Goal: Task Accomplishment & Management: Complete application form

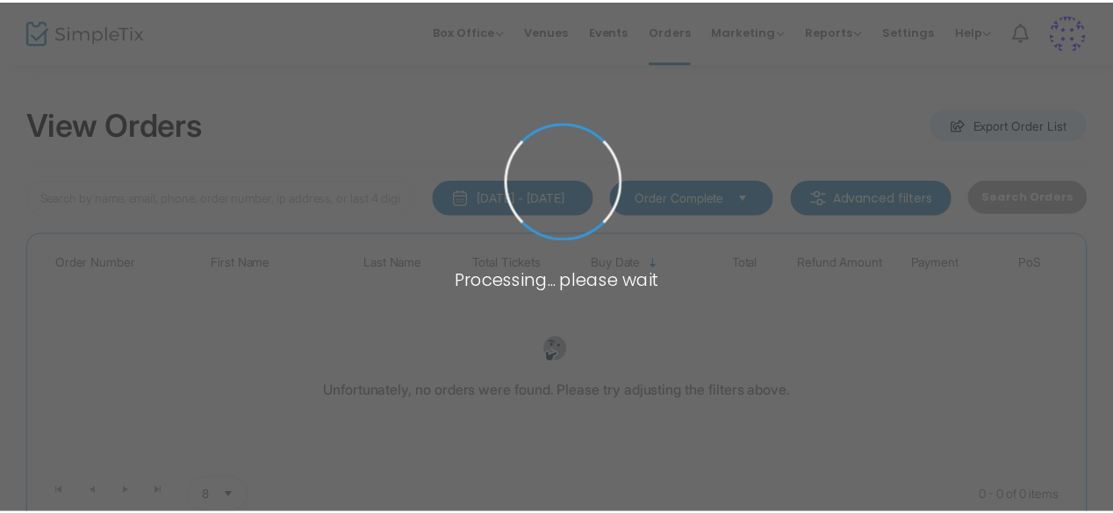
scroll to position [128, 0]
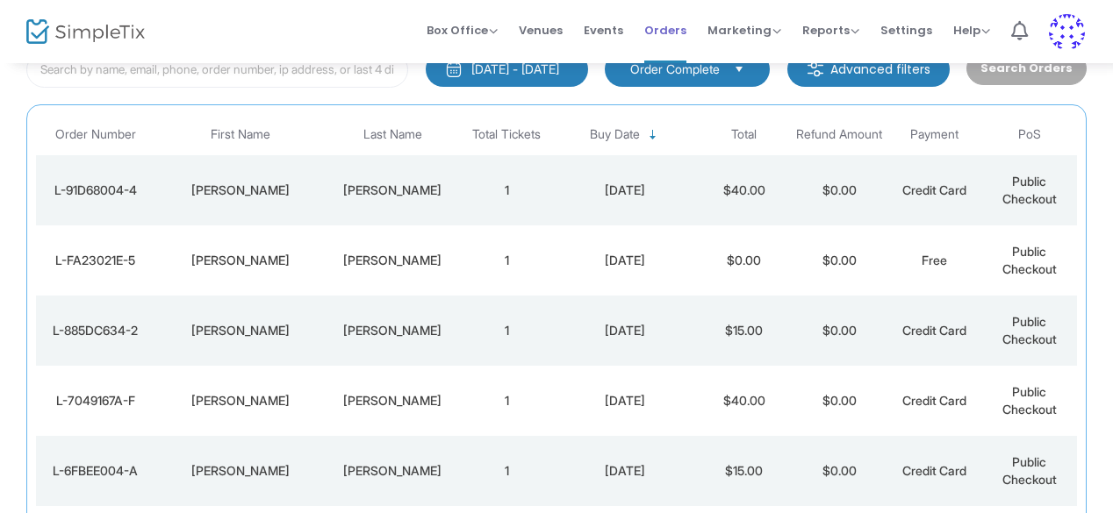
click at [680, 27] on span "Orders" at bounding box center [665, 30] width 42 height 45
click at [731, 27] on span "Marketing" at bounding box center [744, 30] width 74 height 17
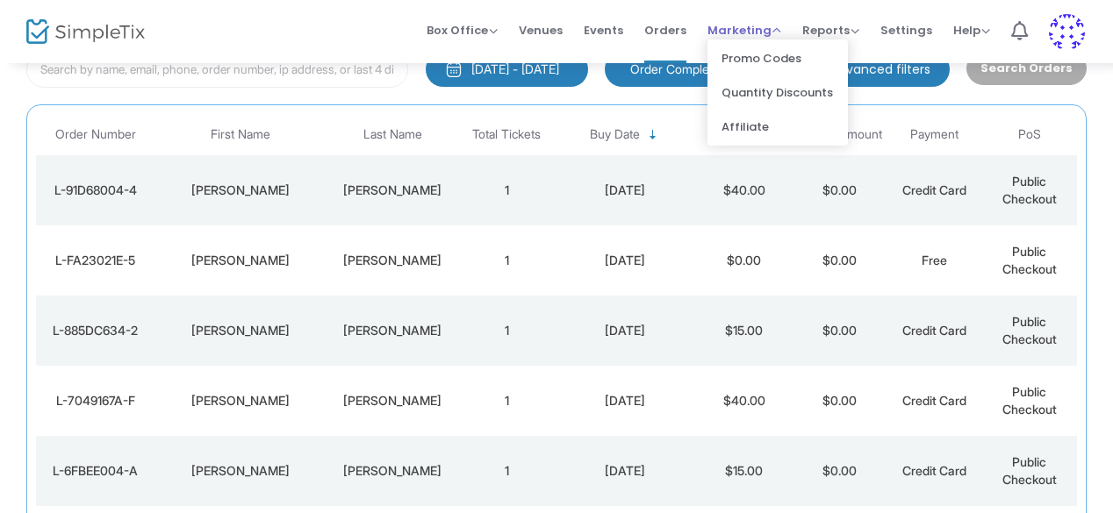
click at [731, 27] on span "Marketing" at bounding box center [744, 30] width 74 height 17
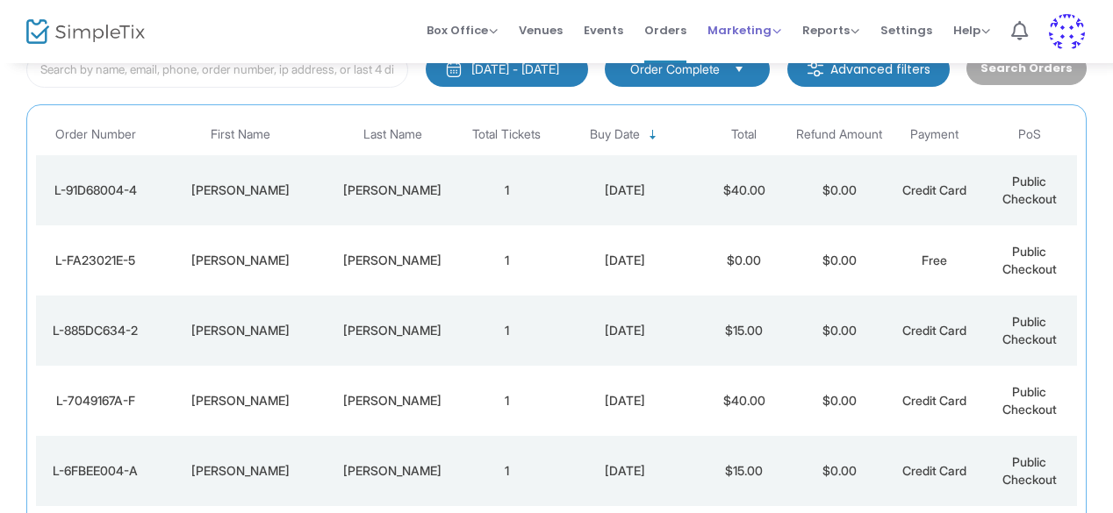
click at [731, 27] on span "Marketing" at bounding box center [744, 30] width 74 height 17
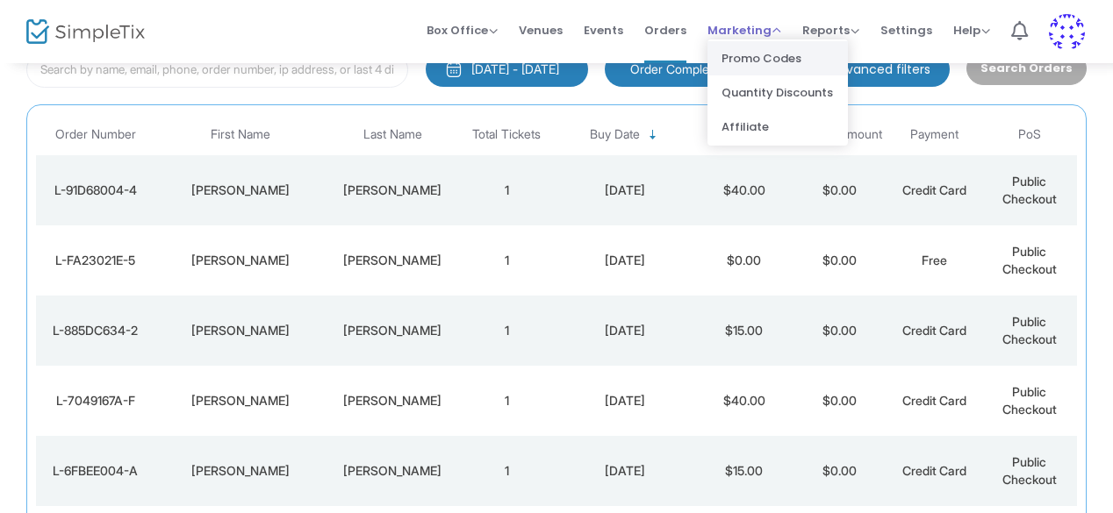
click at [736, 50] on li "Promo Codes" at bounding box center [777, 58] width 140 height 34
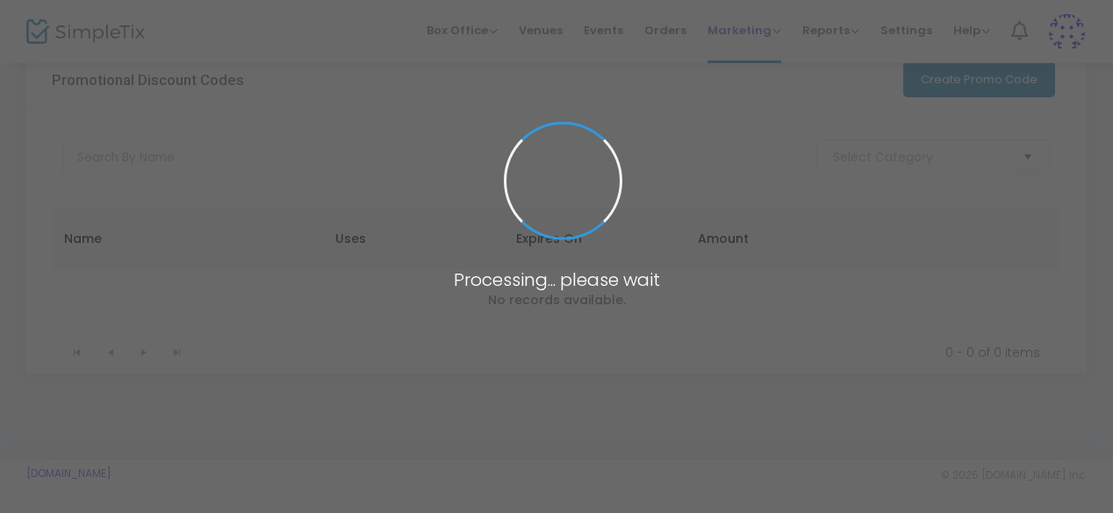
scroll to position [35, 0]
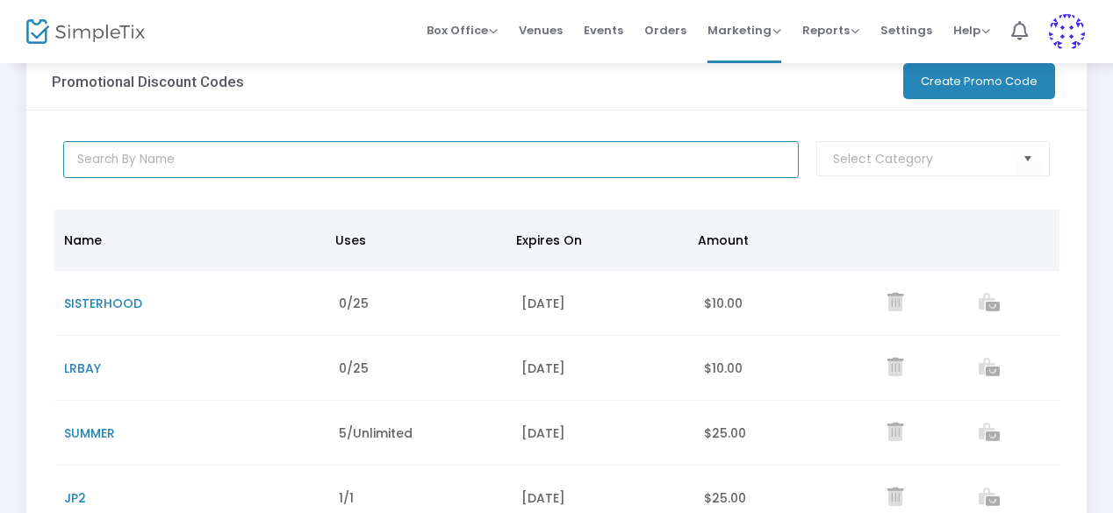
click at [193, 168] on input "text" at bounding box center [431, 159] width 736 height 37
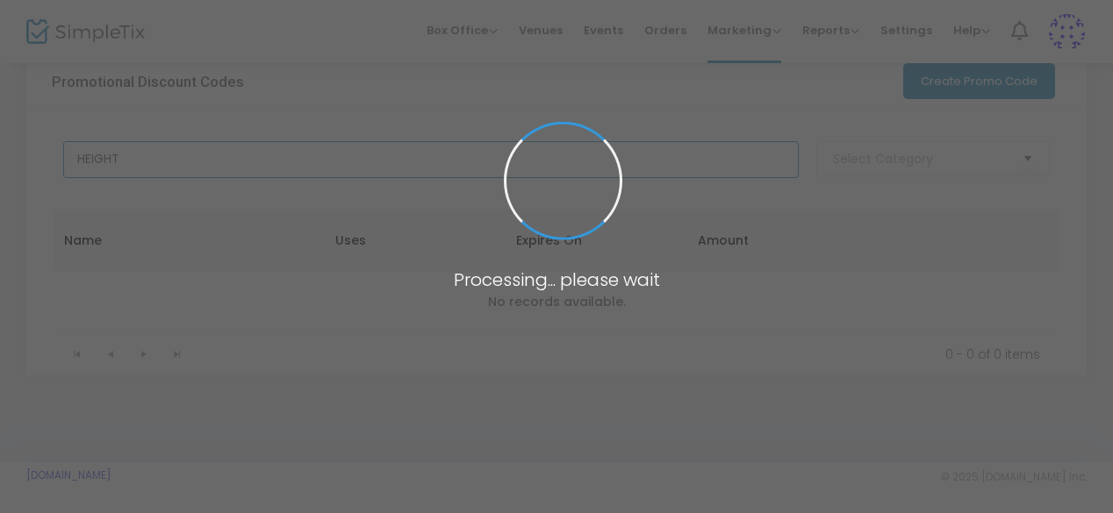
type input "HEIGHTS"
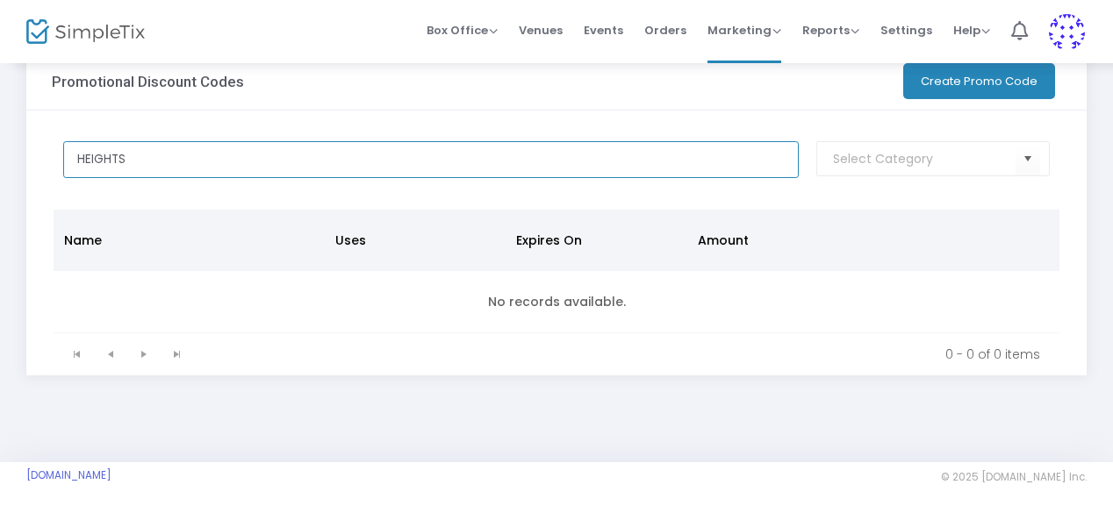
drag, startPoint x: 335, startPoint y: 168, endPoint x: 11, endPoint y: 129, distance: 326.9
click at [11, 129] on div "Promotional Discount Codes More Export List Import List Import from Groupon Gen…" at bounding box center [556, 244] width 1113 height 436
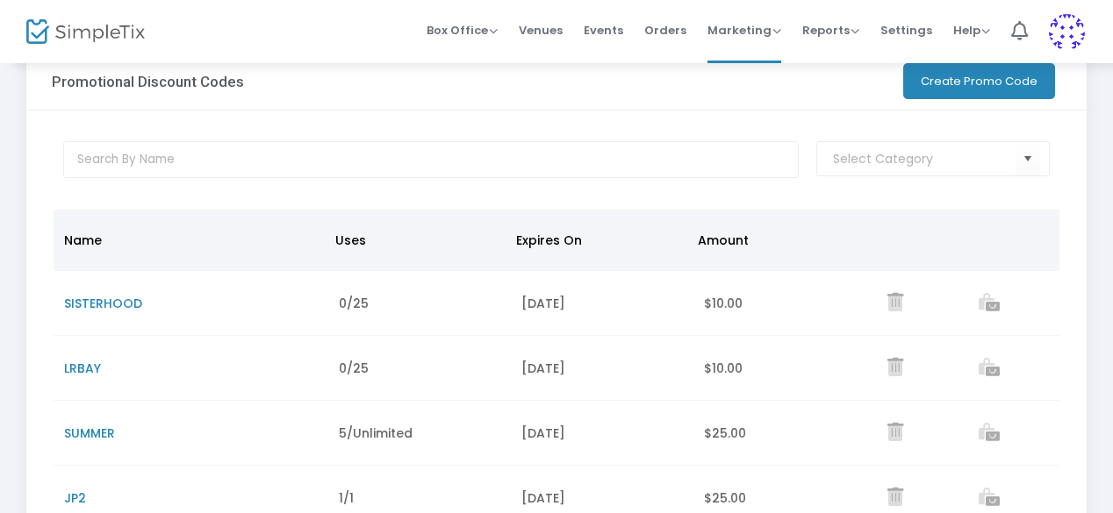
click at [969, 80] on button "Create Promo Code" at bounding box center [979, 81] width 152 height 36
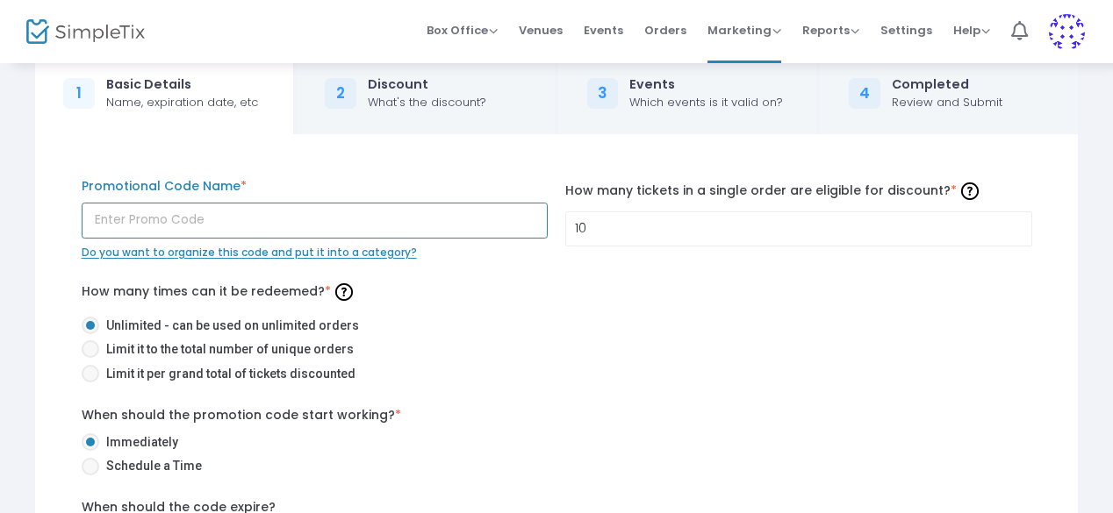
click at [204, 222] on input "text" at bounding box center [315, 221] width 467 height 36
type input "HEIGHTS"
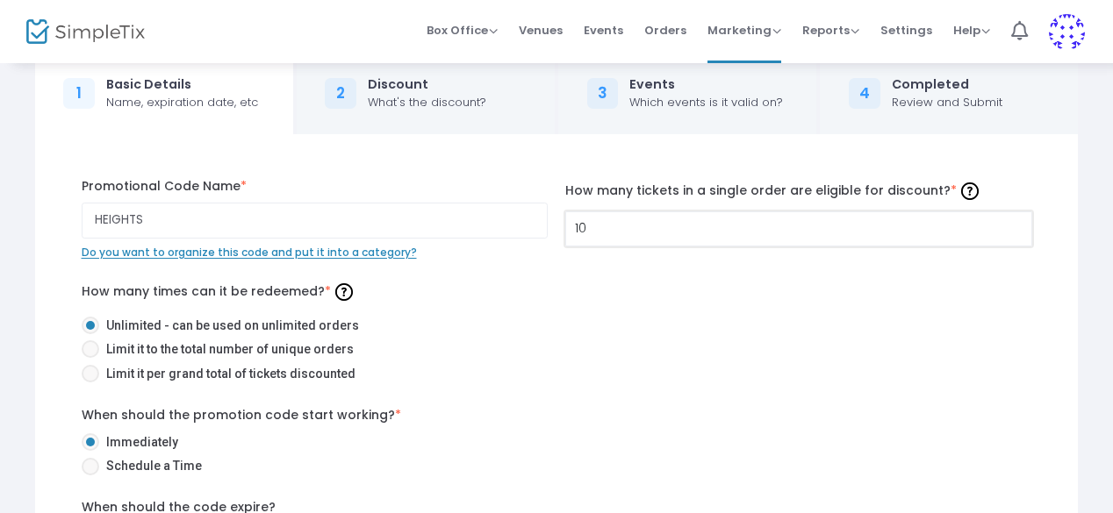
click at [656, 240] on input "10" at bounding box center [798, 228] width 465 height 33
type input "1"
click at [242, 378] on span "Limit it per grand total of tickets discounted" at bounding box center [227, 374] width 256 height 18
click at [90, 383] on input "Limit it per grand total of tickets discounted" at bounding box center [89, 383] width 1 height 1
radio input "true"
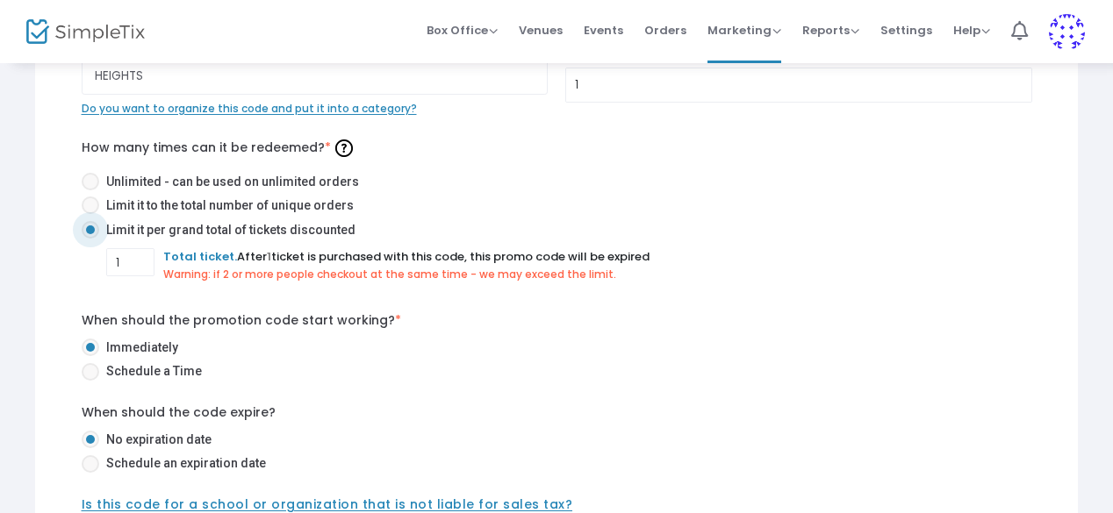
scroll to position [181, 0]
click at [125, 270] on input "1" at bounding box center [130, 260] width 47 height 33
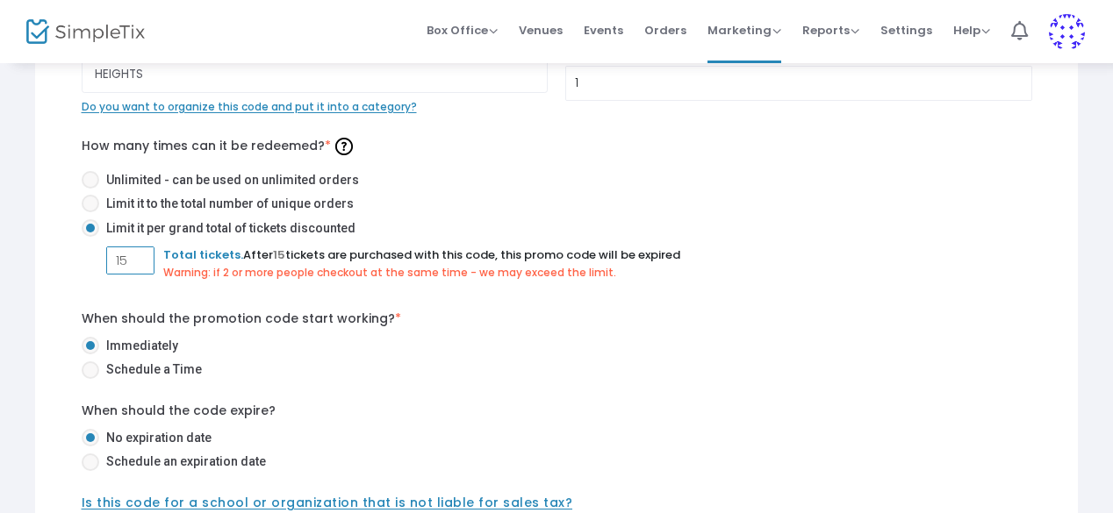
type input "15"
click at [734, 293] on div "HEIGHTS Promotional Code Name * Do you want to organize this code and put it in…" at bounding box center [556, 273] width 977 height 482
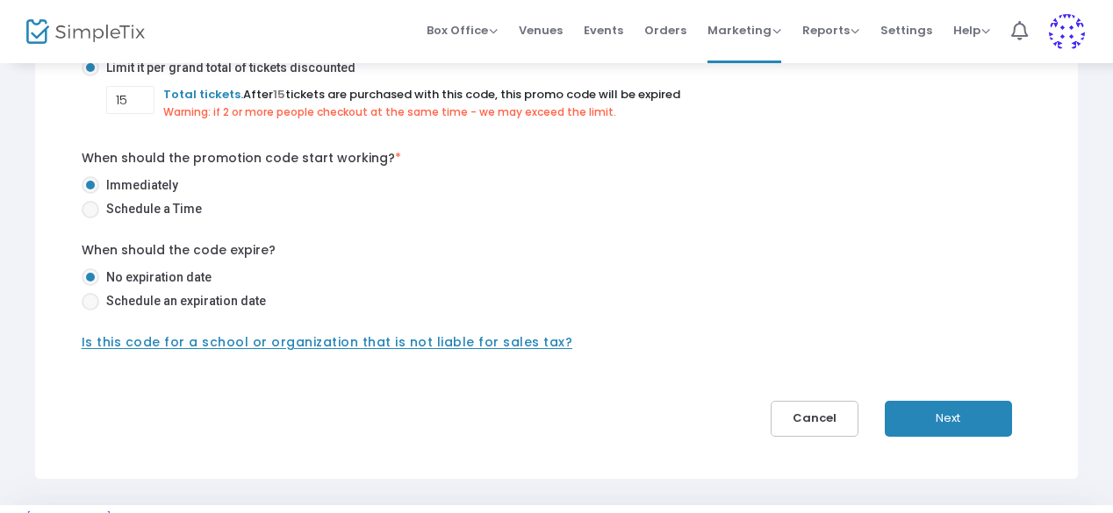
click at [235, 301] on span "Schedule an expiration date" at bounding box center [182, 301] width 167 height 18
click at [90, 311] on input "Schedule an expiration date" at bounding box center [89, 311] width 1 height 1
radio input "true"
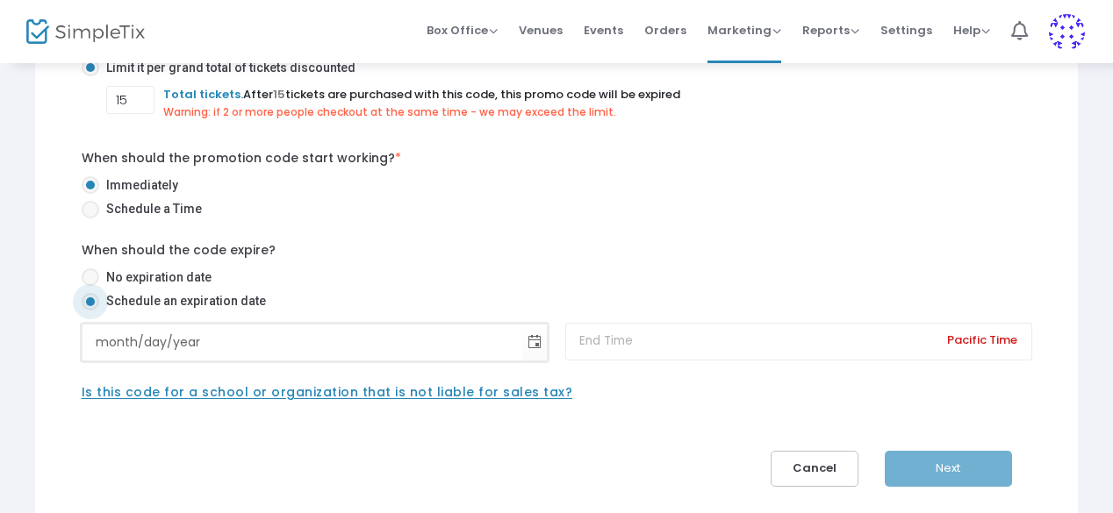
click at [197, 345] on input "month/day/year" at bounding box center [302, 343] width 440 height 36
click at [112, 333] on input "month/day/year" at bounding box center [302, 343] width 440 height 36
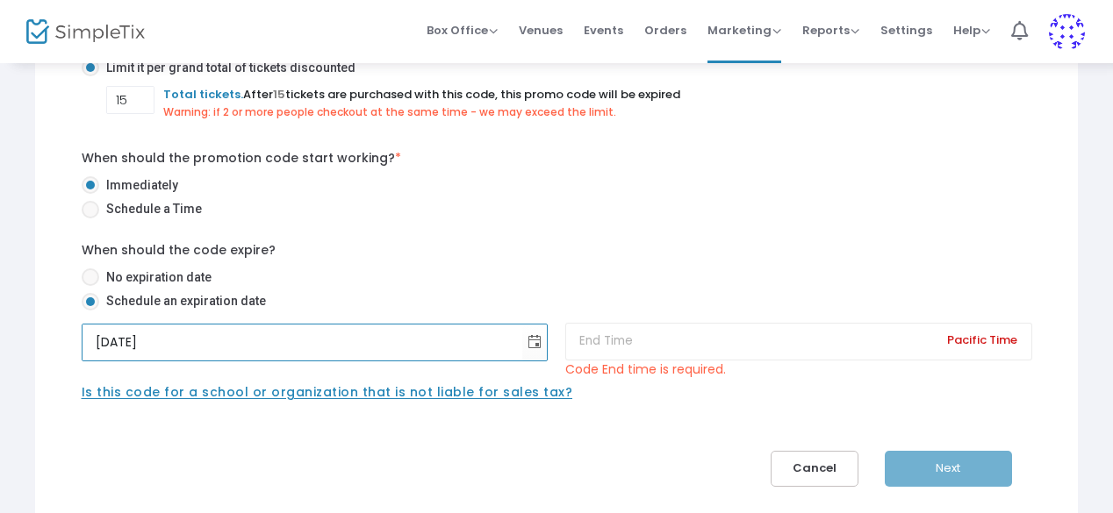
type input "[DATE]"
click at [678, 342] on input at bounding box center [798, 342] width 467 height 38
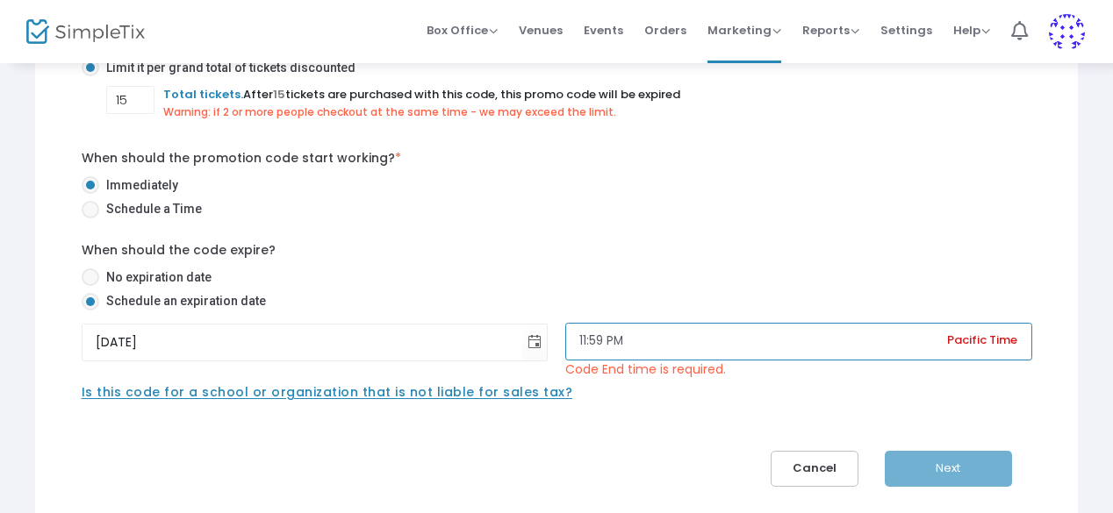
type input "11:59 PM"
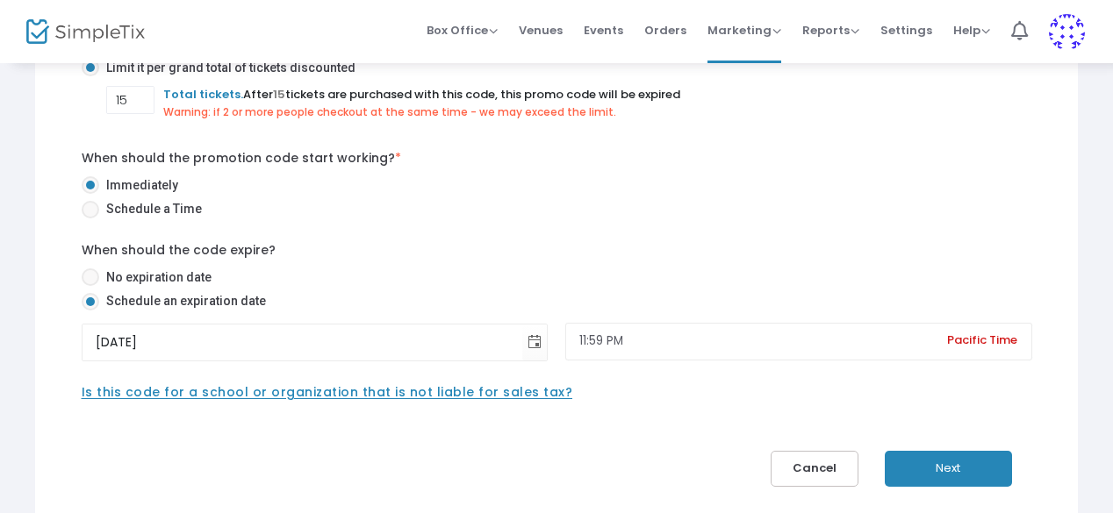
click at [687, 422] on div "HEIGHTS Promotional Code Name * Do you want to organize this code and put it in…" at bounding box center [556, 179] width 1003 height 616
click at [442, 397] on span "Is this code for a school or organization that is not liable for sales tax?" at bounding box center [327, 392] width 491 height 18
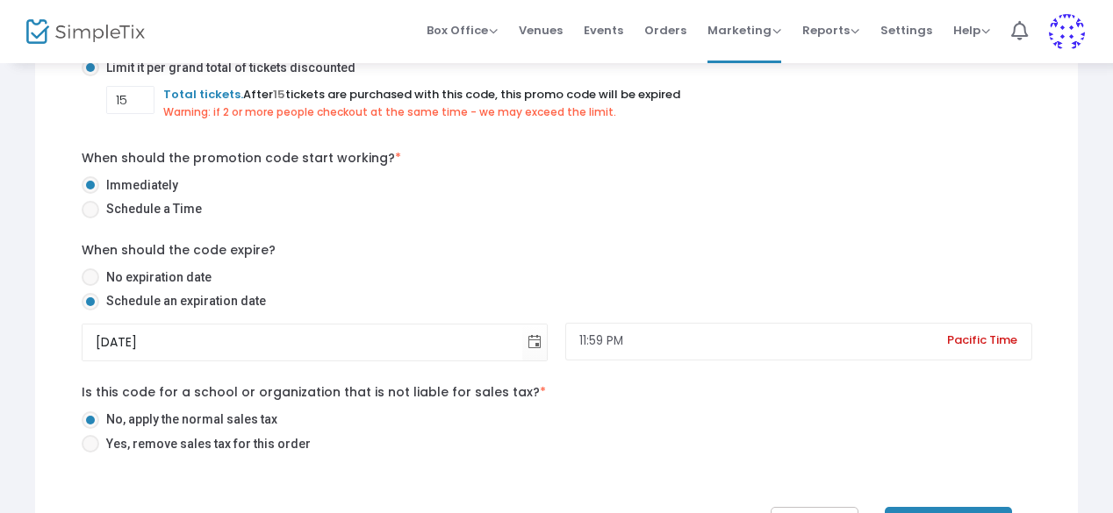
click at [267, 439] on span "Yes, remove sales tax for this order" at bounding box center [204, 444] width 211 height 18
click at [90, 453] on input "Yes, remove sales tax for this order" at bounding box center [89, 453] width 1 height 1
radio input "true"
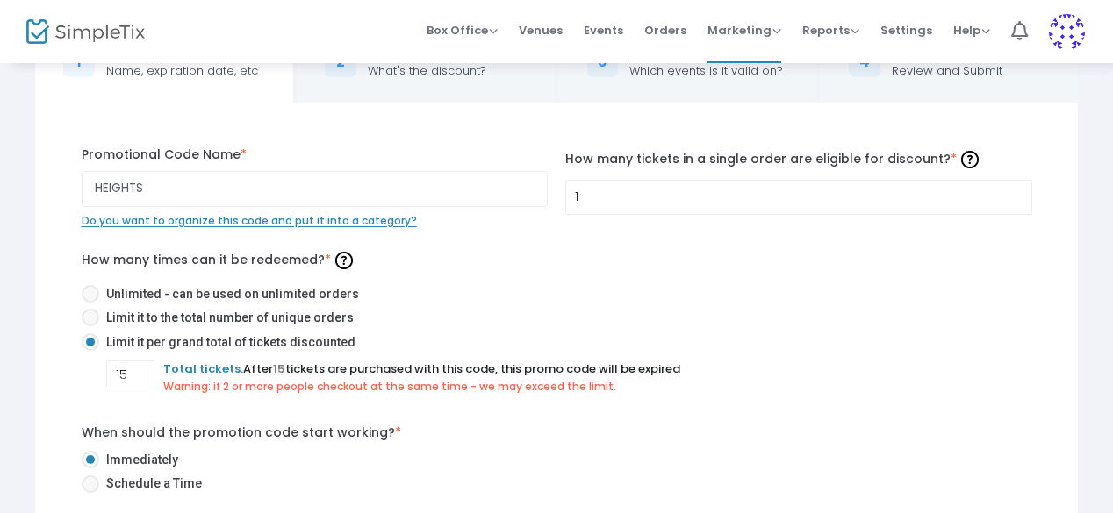
scroll to position [174, 0]
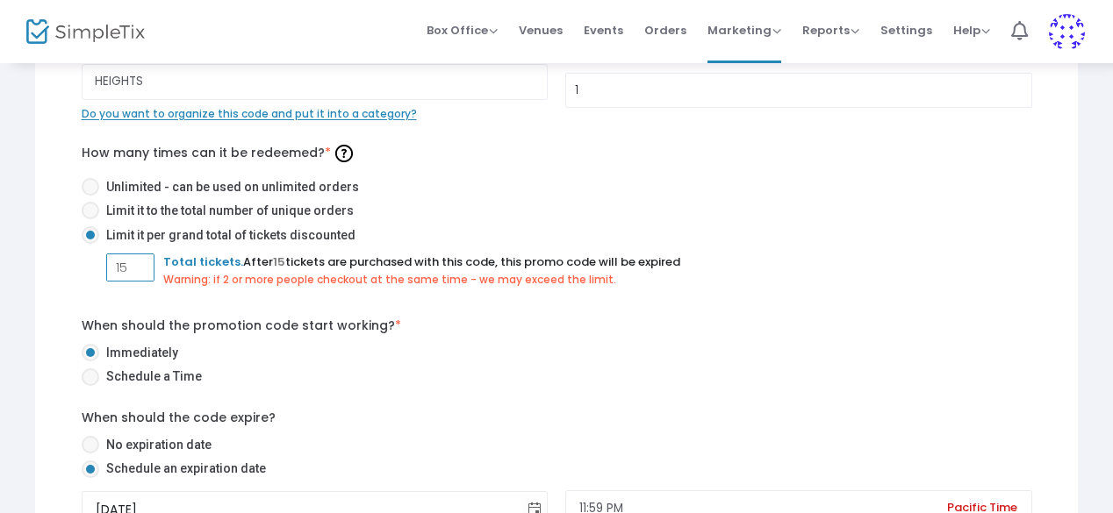
click at [140, 264] on input "15" at bounding box center [130, 267] width 47 height 33
type input "20"
click at [815, 270] on div "20 Total tickets. After 20 tickets are purchased with this code, this promo cod…" at bounding box center [569, 271] width 926 height 34
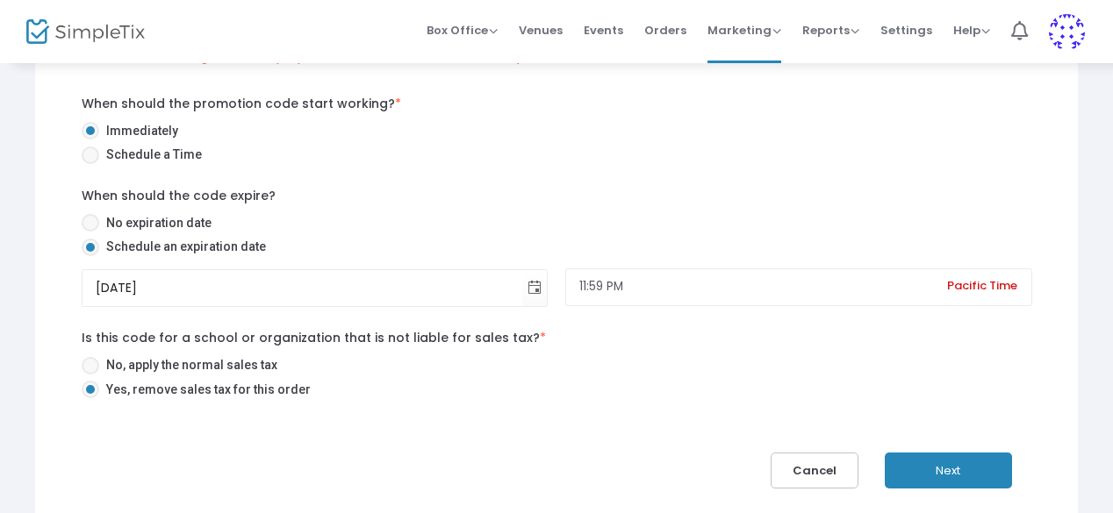
click at [981, 471] on button "Next" at bounding box center [947, 471] width 127 height 36
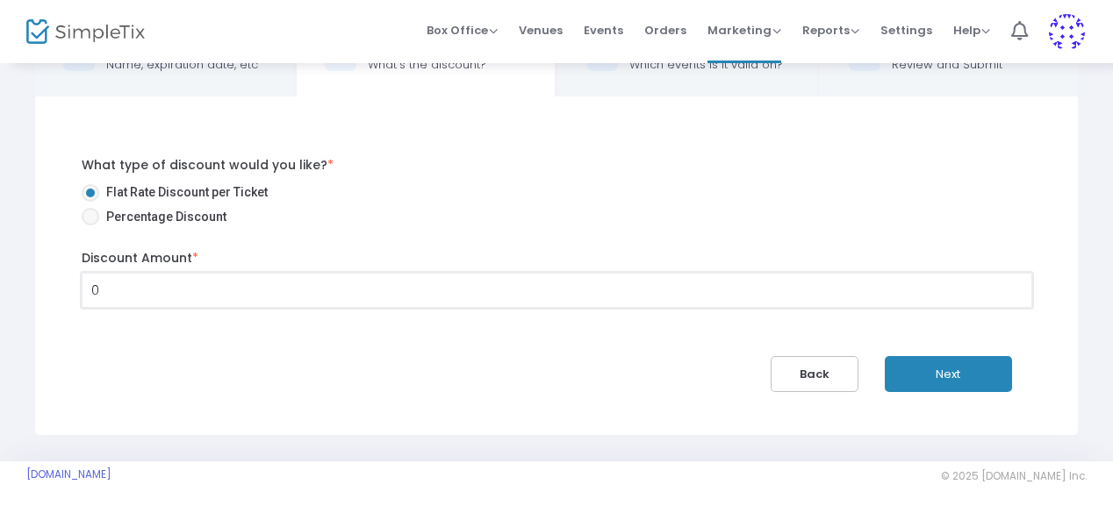
click at [262, 280] on input "0" at bounding box center [556, 290] width 949 height 33
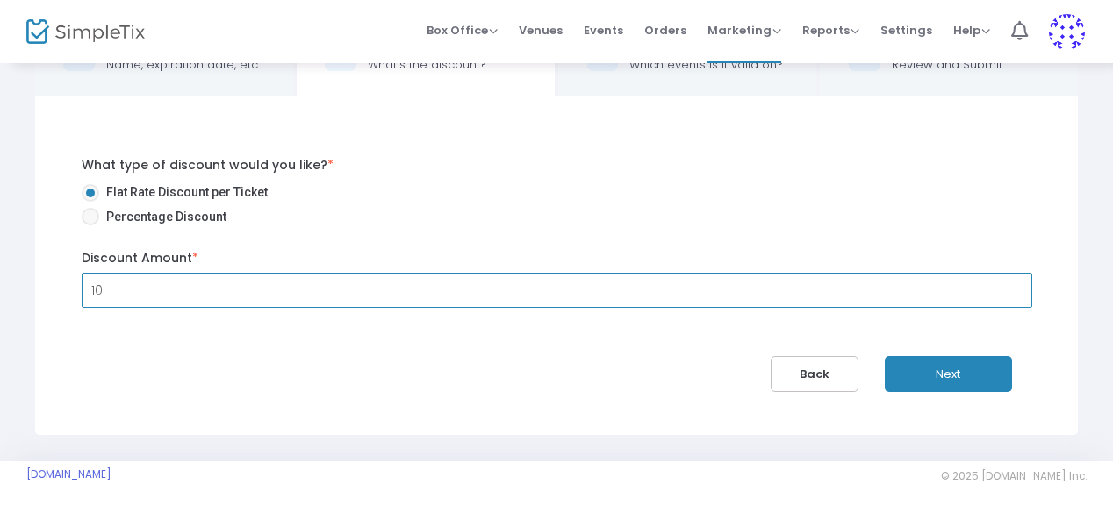
type input "$10.00"
click at [316, 335] on div "What type of discount would you like? * Flat Rate Discount per Ticket Percentag…" at bounding box center [556, 267] width 1003 height 254
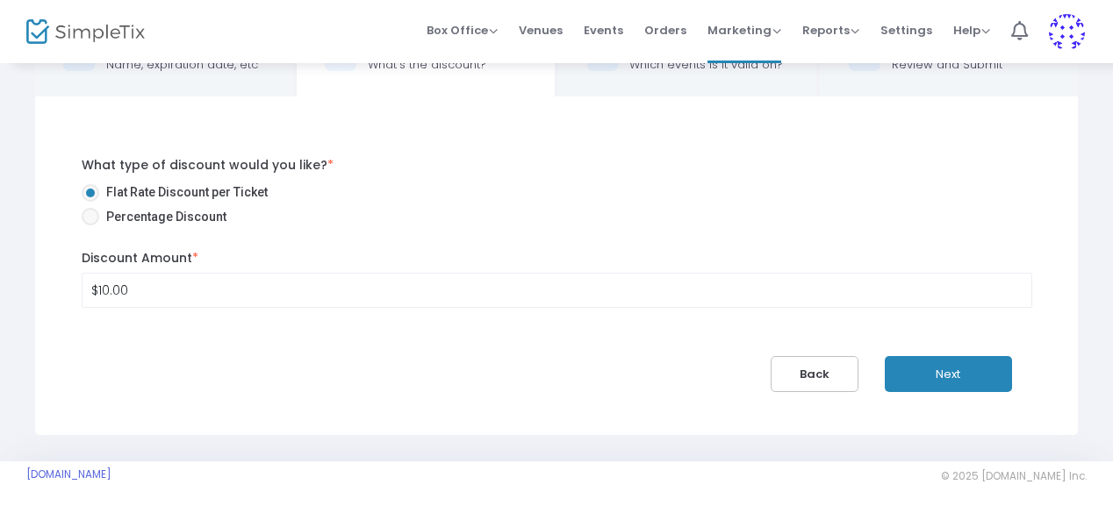
click at [952, 375] on button "Next" at bounding box center [947, 374] width 127 height 36
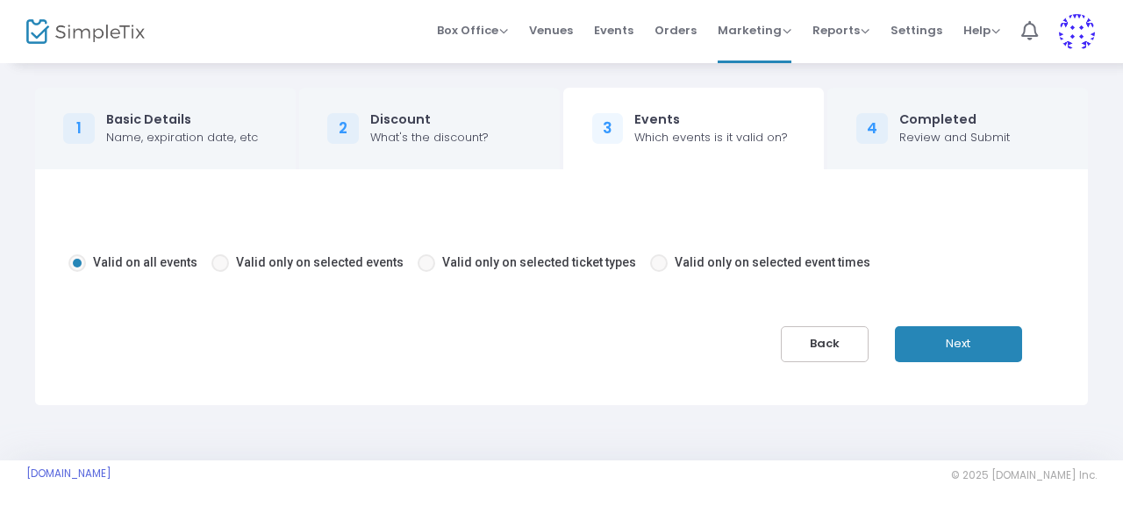
click at [274, 262] on span "Valid only on selected events" at bounding box center [320, 262] width 168 height 14
click at [220, 272] on input "Valid only on selected events" at bounding box center [219, 272] width 1 height 1
radio input "true"
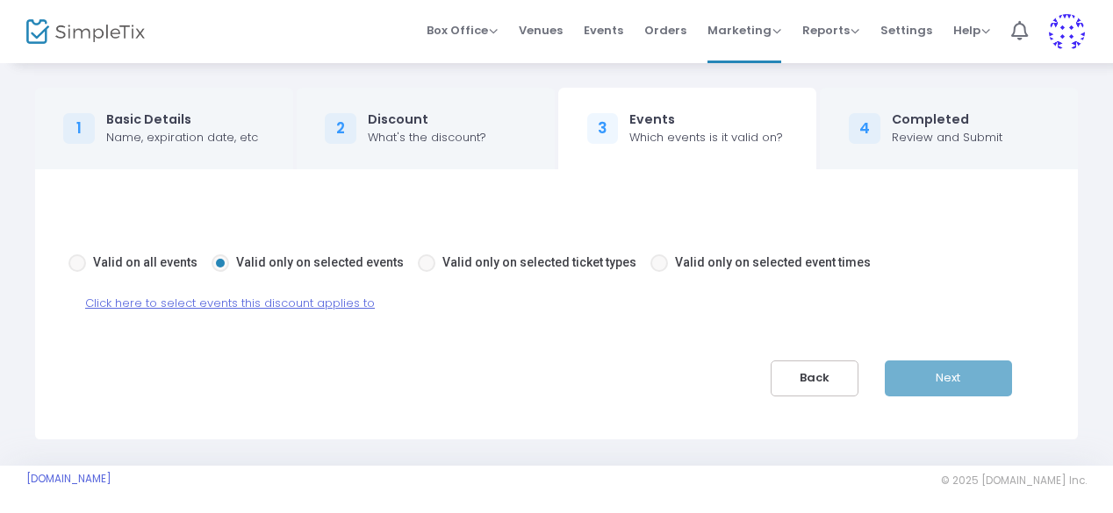
click at [244, 305] on span "Click here to select events this discount applies to" at bounding box center [230, 303] width 290 height 17
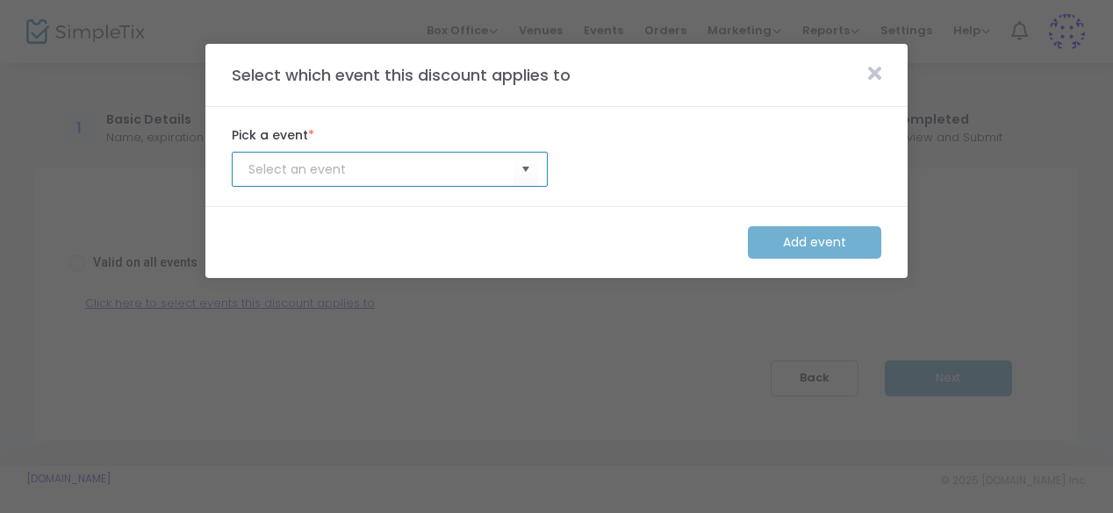
click at [446, 167] on input at bounding box center [380, 170] width 265 height 18
click at [532, 180] on span "Select" at bounding box center [526, 169] width 29 height 29
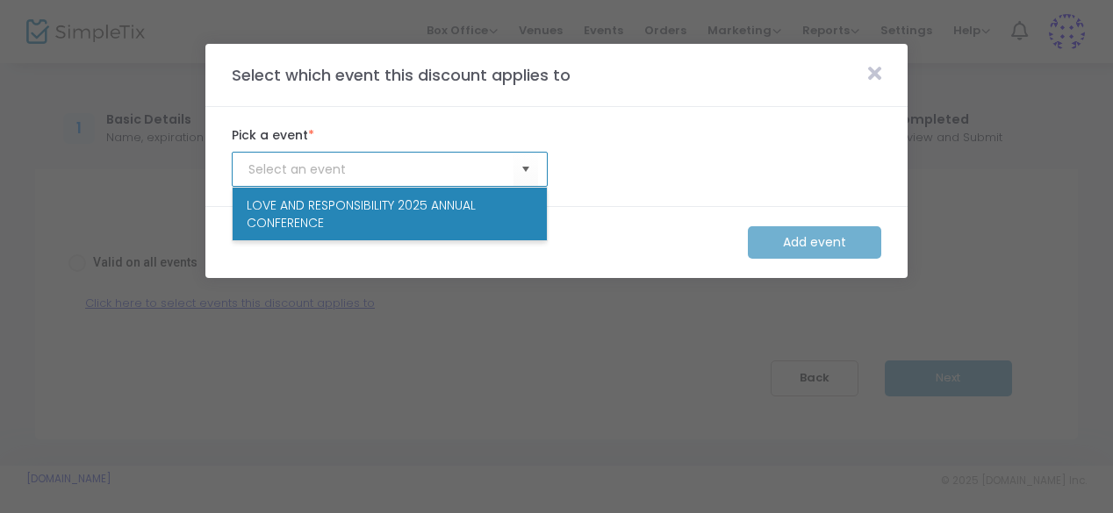
click at [493, 223] on span "LOVE AND RESPONSIBILITY 2025 ANNUAL CONFERENCE" at bounding box center [390, 214] width 286 height 35
type input "LOVE AND RESPONSIBILITY 2025 ANNUAL CONFERENCE"
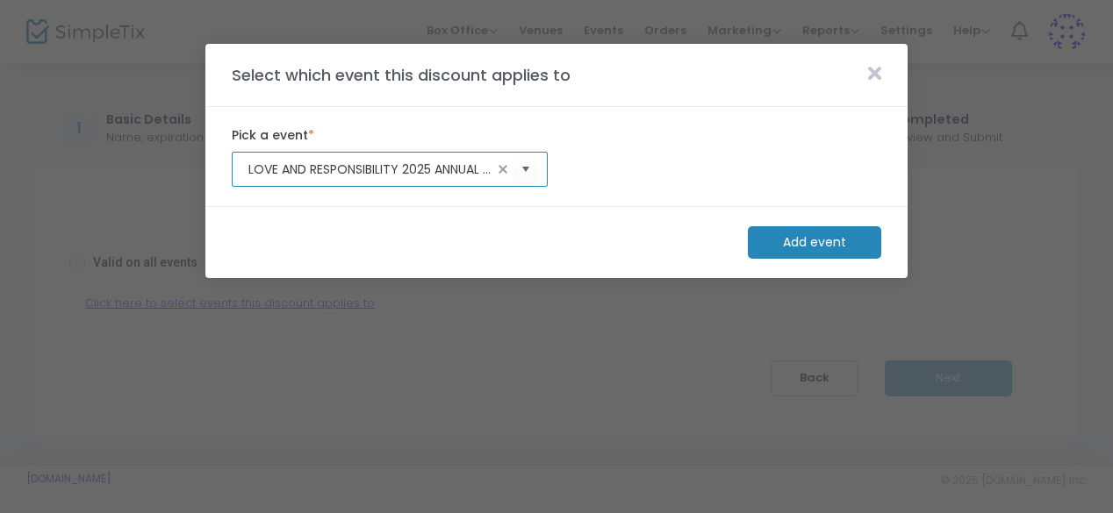
click at [797, 240] on m-button "Add event" at bounding box center [814, 242] width 133 height 32
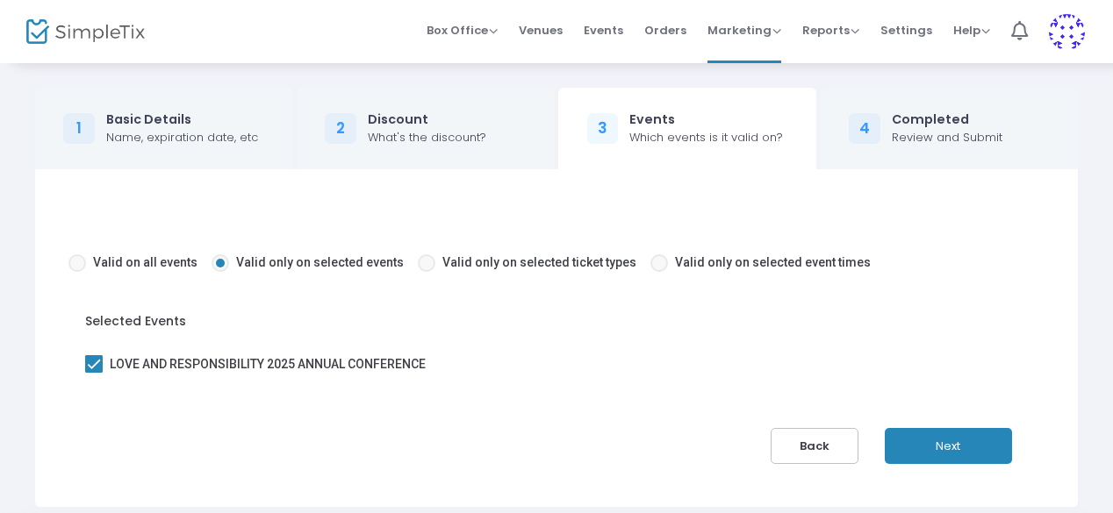
click at [939, 447] on button "Next" at bounding box center [947, 446] width 127 height 36
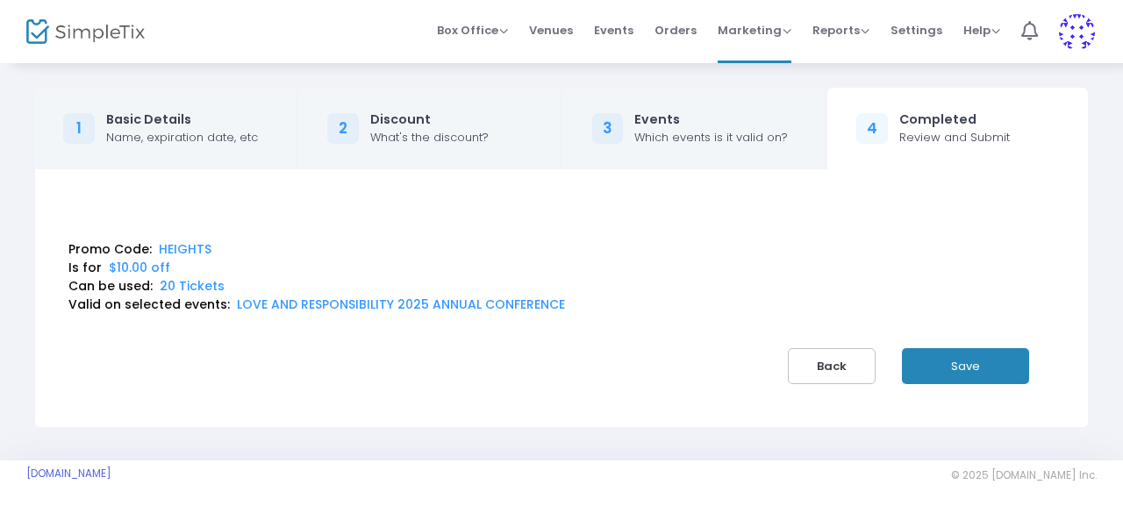
click at [966, 358] on button "Save" at bounding box center [965, 366] width 127 height 36
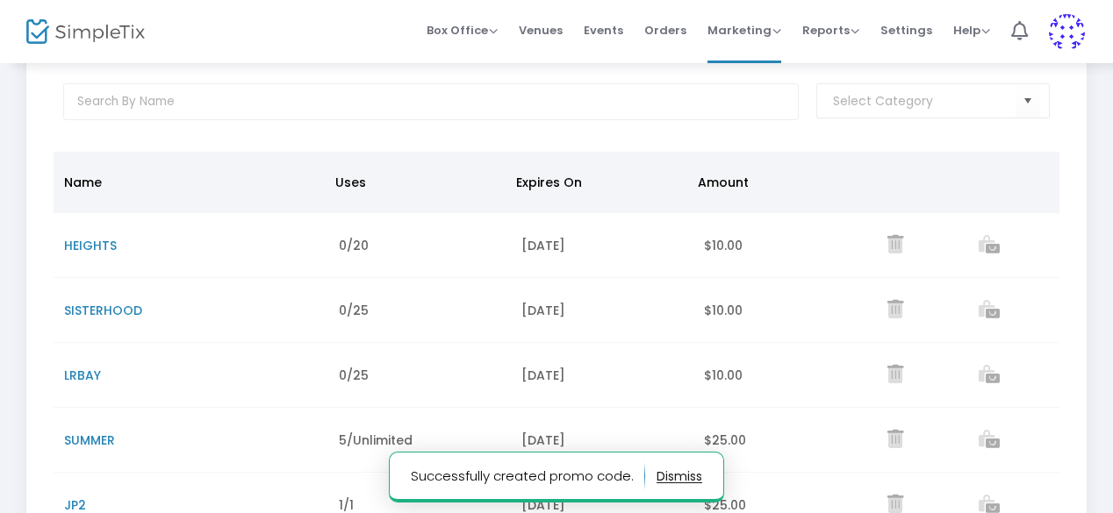
scroll to position [133, 0]
